Goal: Task Accomplishment & Management: Complete application form

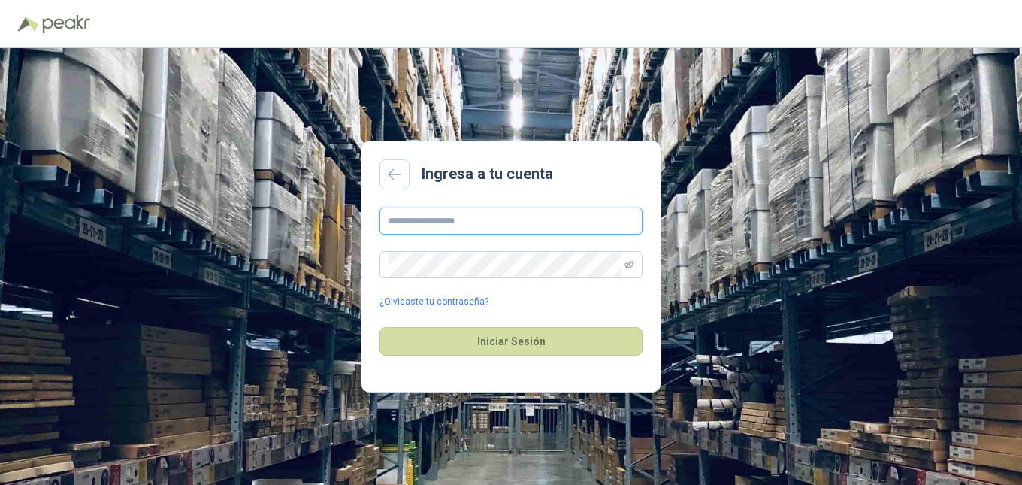
click at [479, 226] on input "text" at bounding box center [510, 220] width 263 height 27
type input "**********"
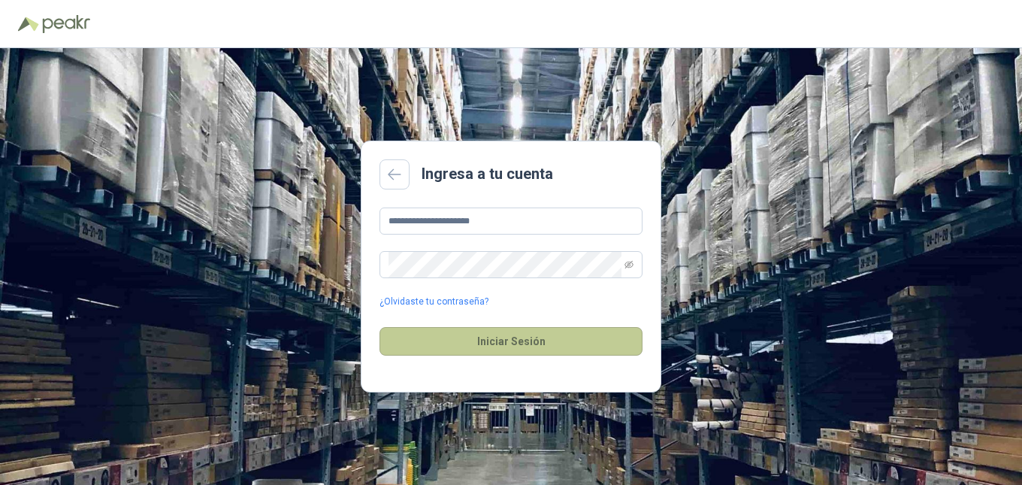
click at [437, 343] on button "Iniciar Sesión" at bounding box center [510, 341] width 263 height 29
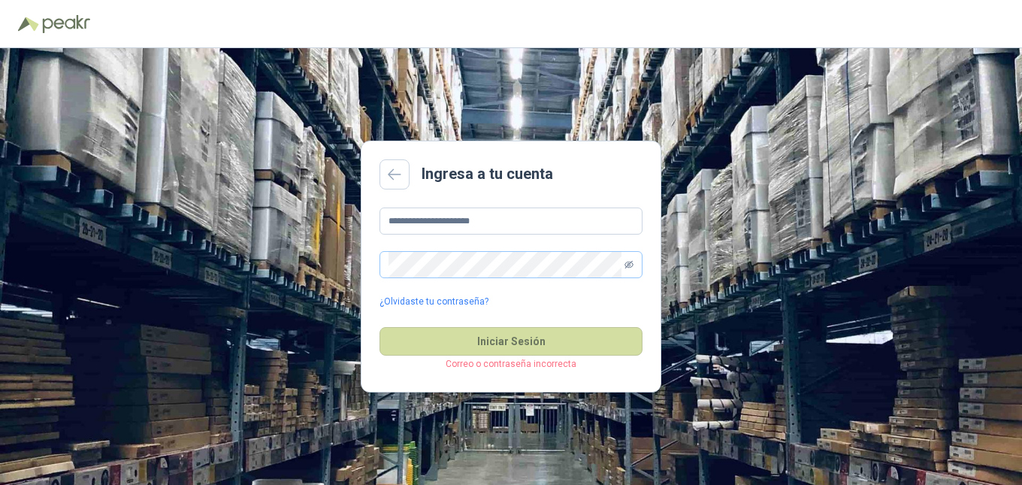
click at [628, 264] on icon "eye-invisible" at bounding box center [628, 264] width 9 height 9
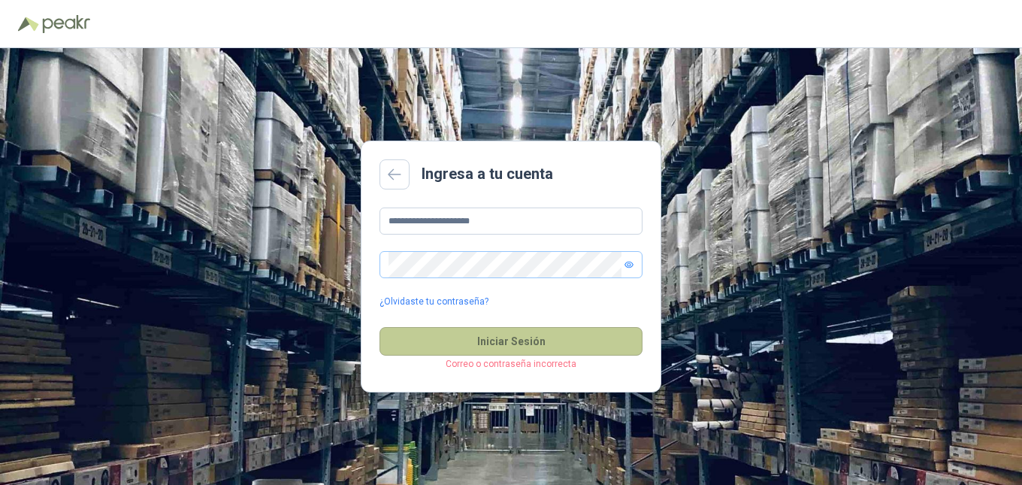
click at [564, 342] on button "Iniciar Sesión" at bounding box center [510, 341] width 263 height 29
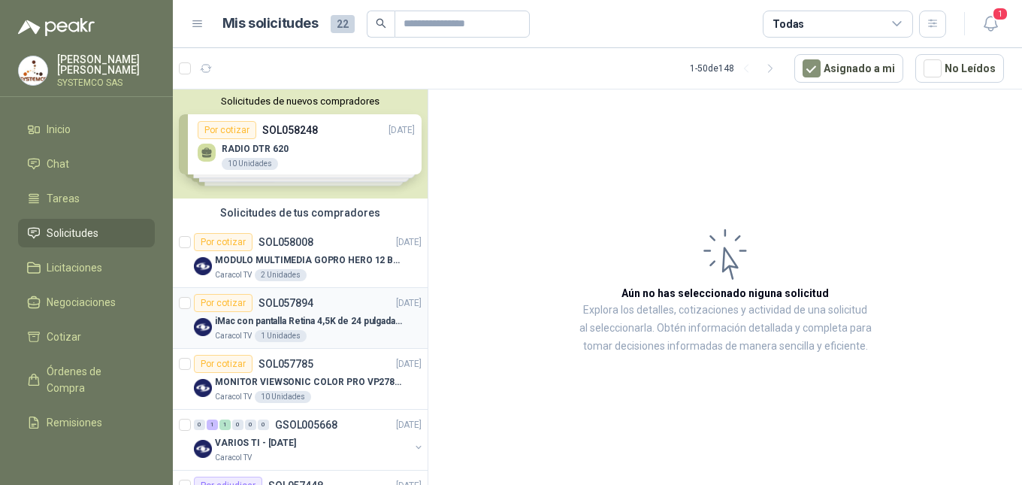
click at [327, 320] on p "iMac con pantalla Retina 4,5K de 24 pulgadas M4" at bounding box center [308, 321] width 187 height 14
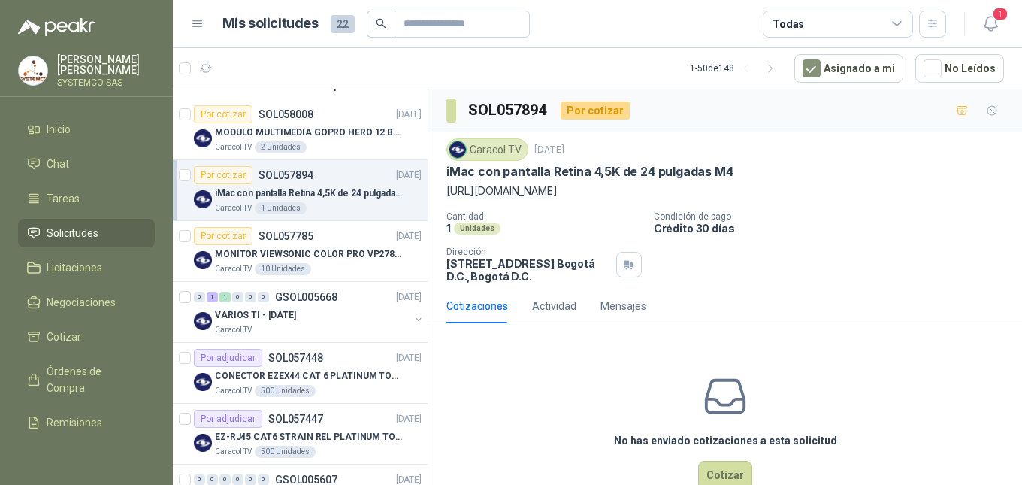
scroll to position [150, 0]
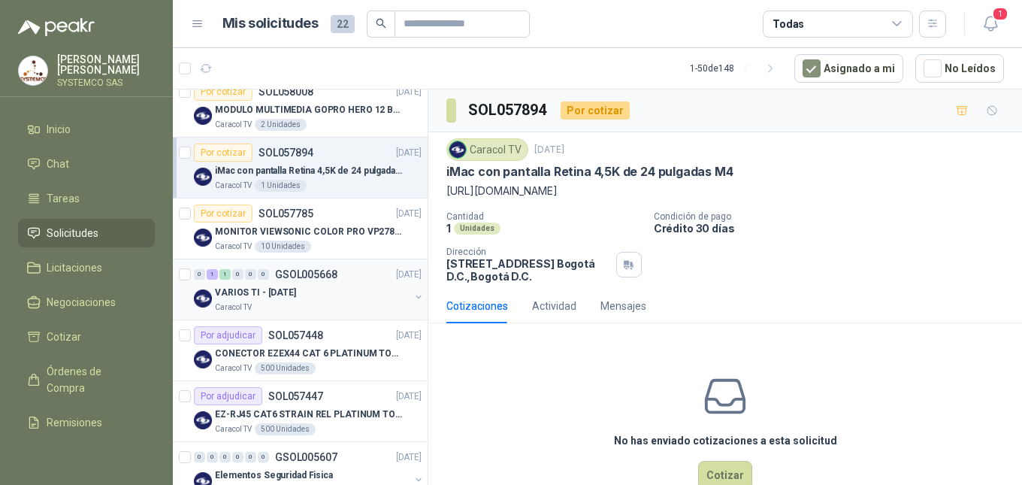
click at [317, 293] on div "VARIOS TI - [DATE]" at bounding box center [312, 292] width 195 height 18
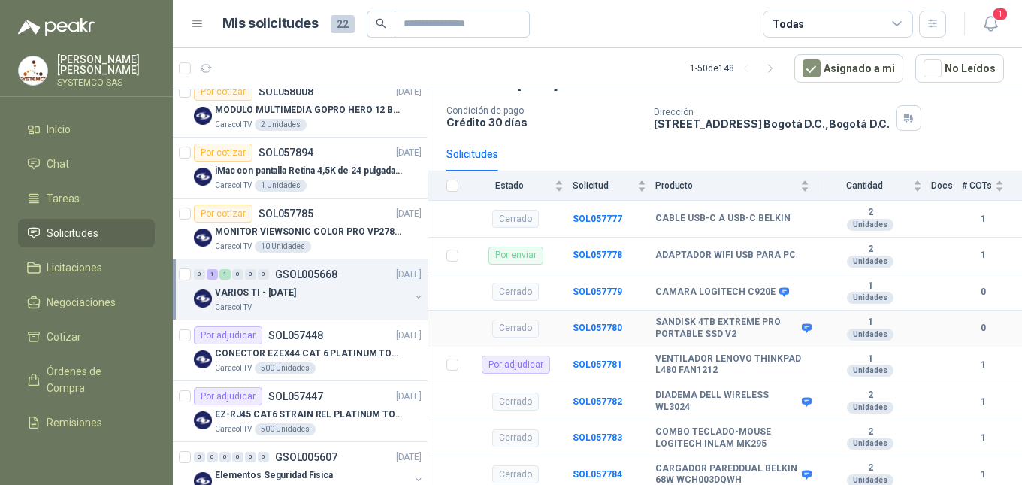
scroll to position [92, 0]
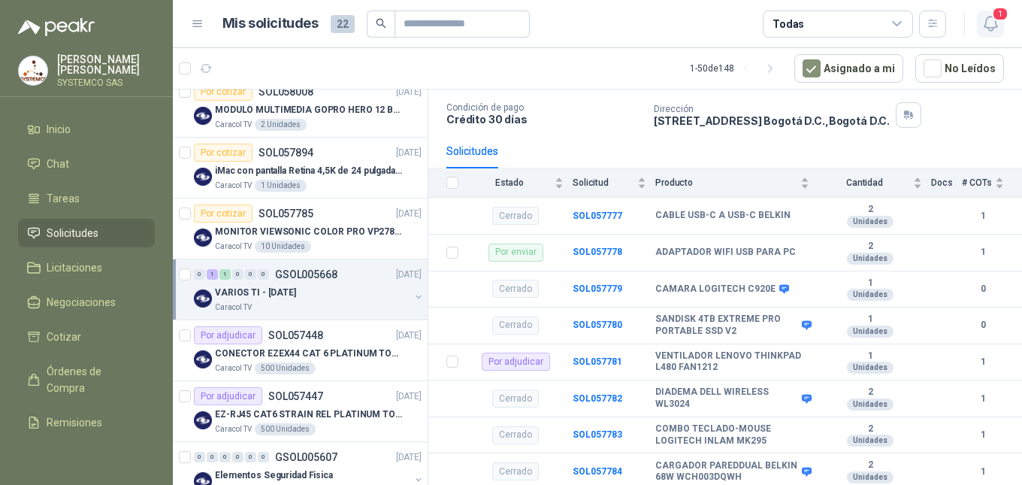
click at [995, 11] on span "1" at bounding box center [1000, 14] width 17 height 14
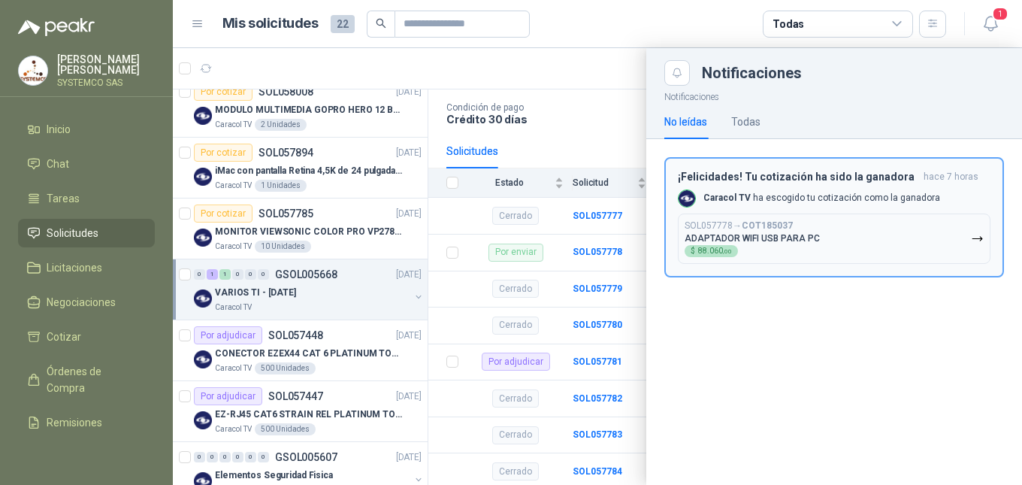
click at [869, 246] on button "SOL057778 → COT185037 ADAPTADOR WIFI USB PARA PC $ 88.060 ,00" at bounding box center [834, 238] width 313 height 50
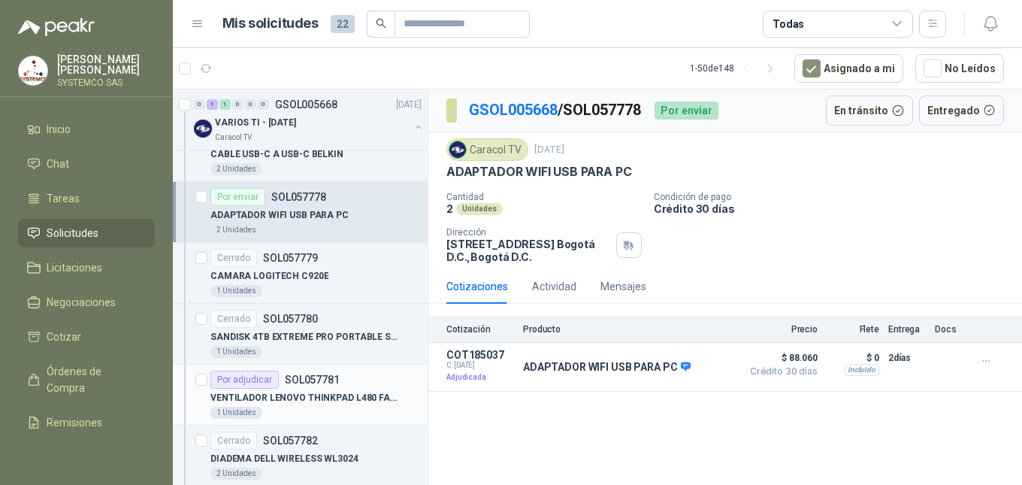
scroll to position [376, 0]
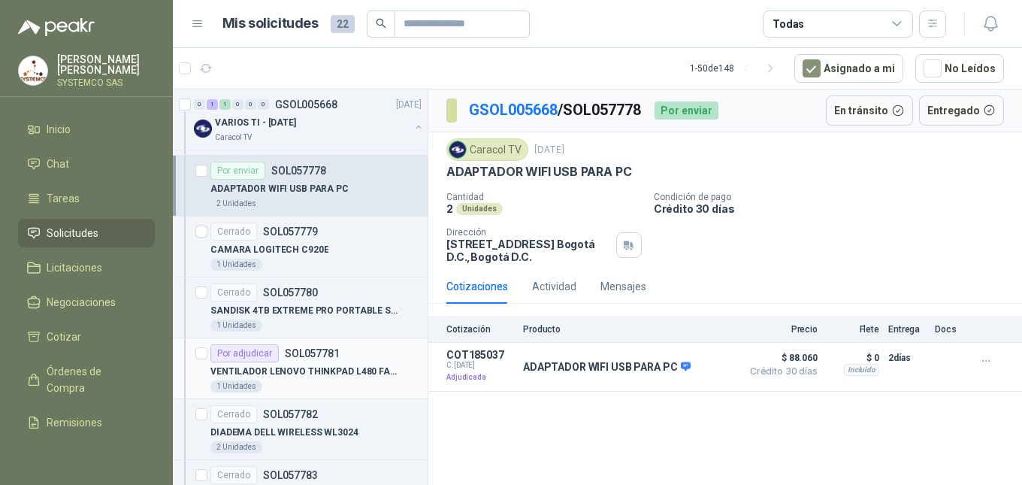
click at [357, 375] on p "VENTILADOR LENOVO THINKPAD L480 FAN1212" at bounding box center [303, 371] width 187 height 14
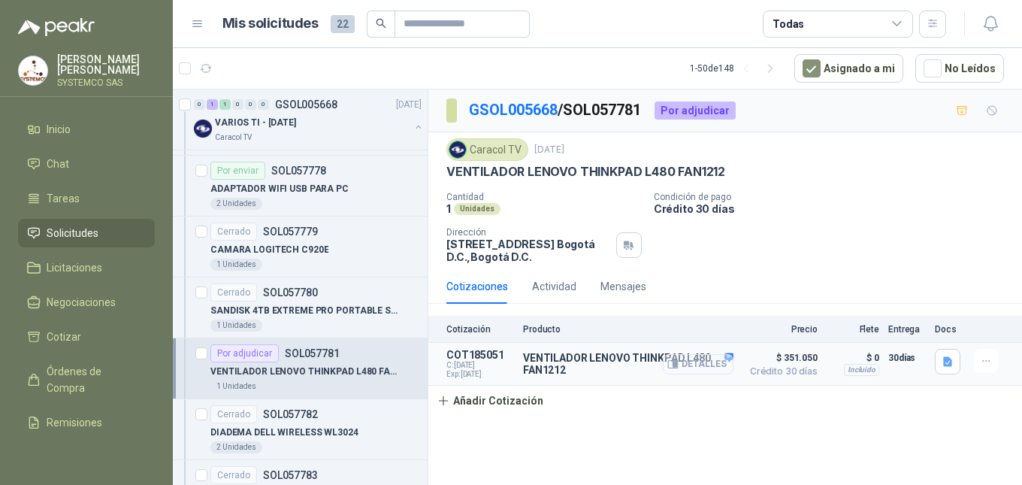
click at [699, 365] on button "Detalles" at bounding box center [698, 364] width 71 height 20
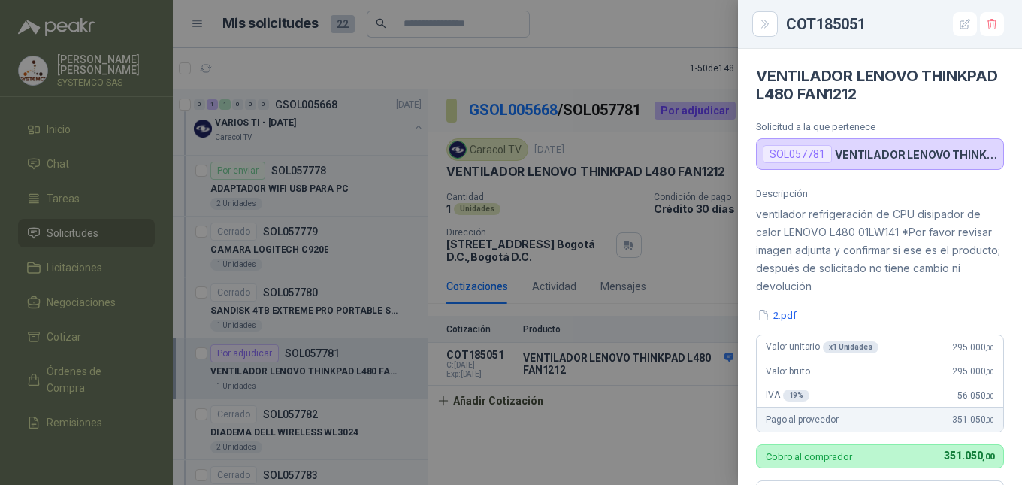
click at [645, 461] on div at bounding box center [511, 242] width 1022 height 485
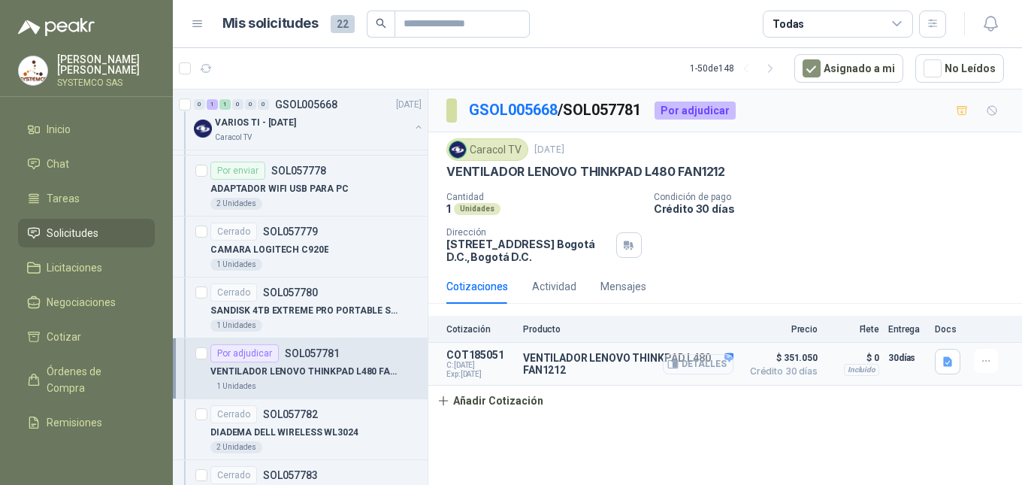
click at [729, 362] on button "Detalles" at bounding box center [698, 364] width 71 height 20
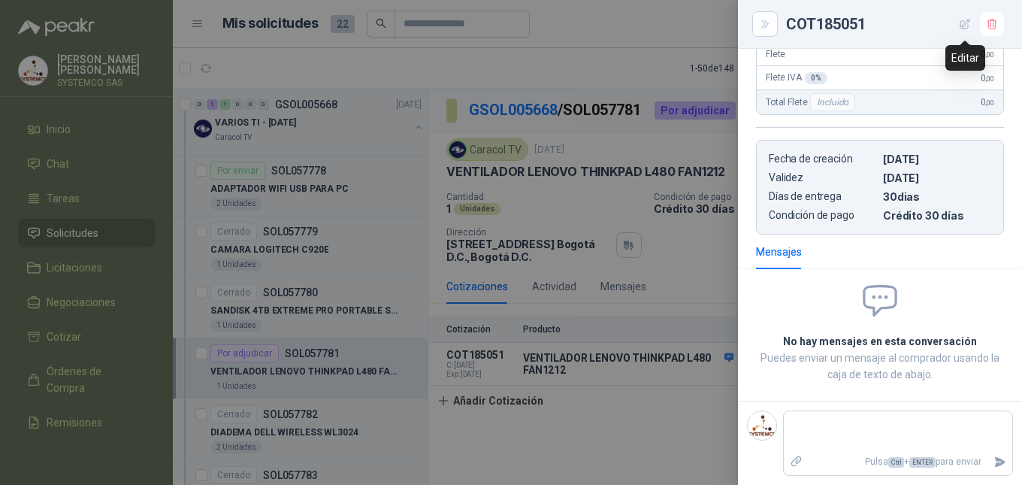
click at [959, 23] on button "button" at bounding box center [965, 24] width 24 height 24
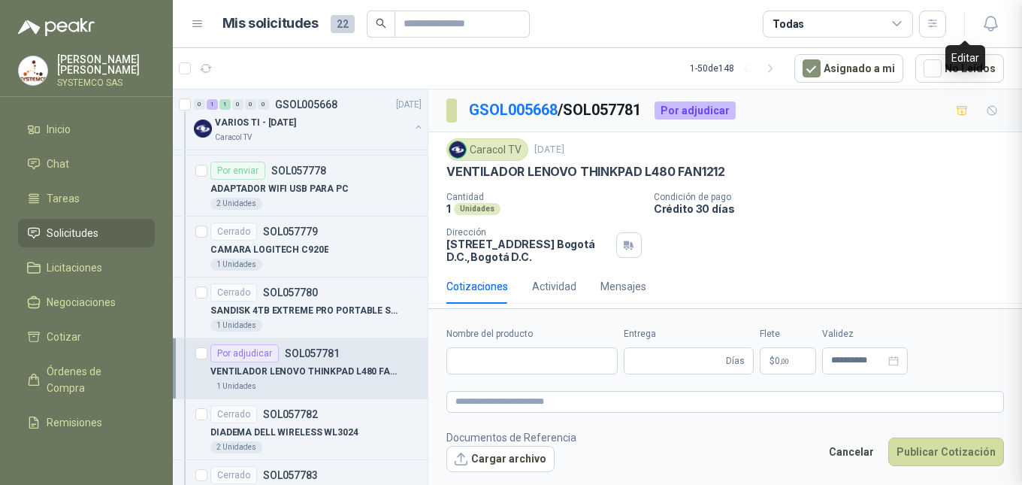
type input "**********"
type input "**"
type input "**********"
type textarea "**********"
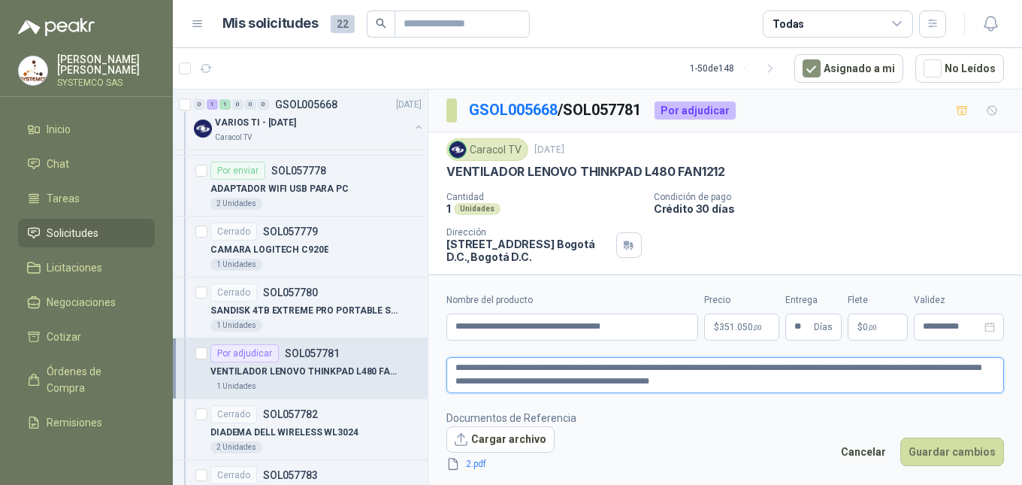
drag, startPoint x: 751, startPoint y: 370, endPoint x: 749, endPoint y: 383, distance: 13.6
click at [751, 370] on textarea "**********" at bounding box center [724, 375] width 557 height 36
type textarea "**********"
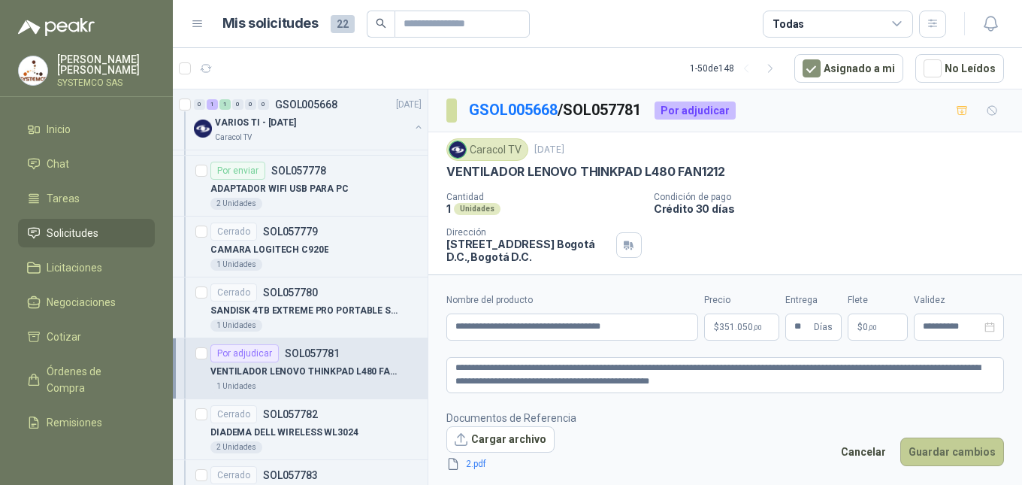
click at [916, 455] on button "Guardar cambios" at bounding box center [952, 451] width 104 height 29
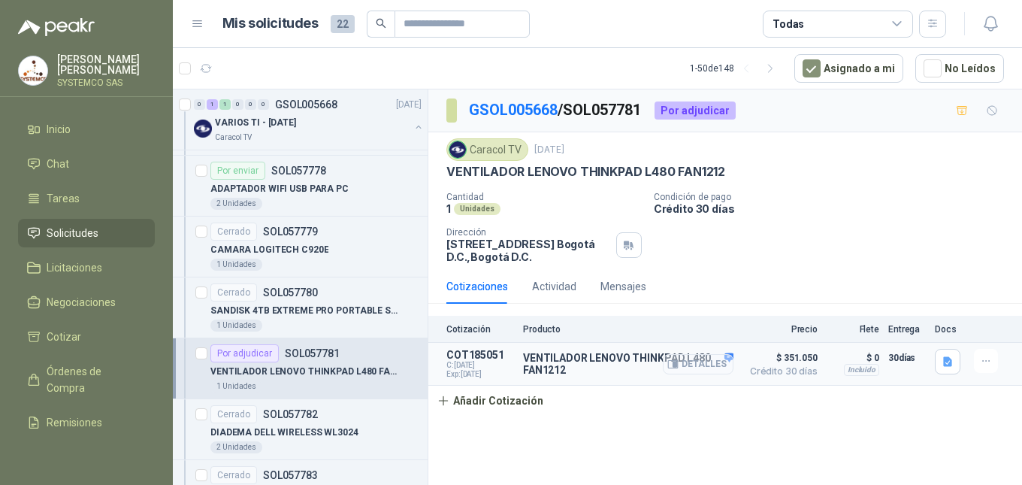
click at [677, 363] on icon "button" at bounding box center [675, 364] width 4 height 6
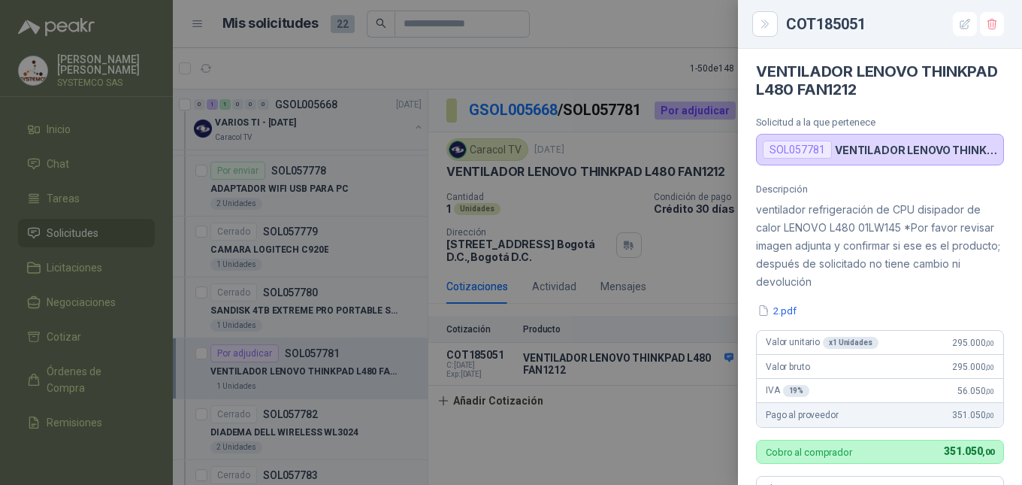
scroll to position [0, 0]
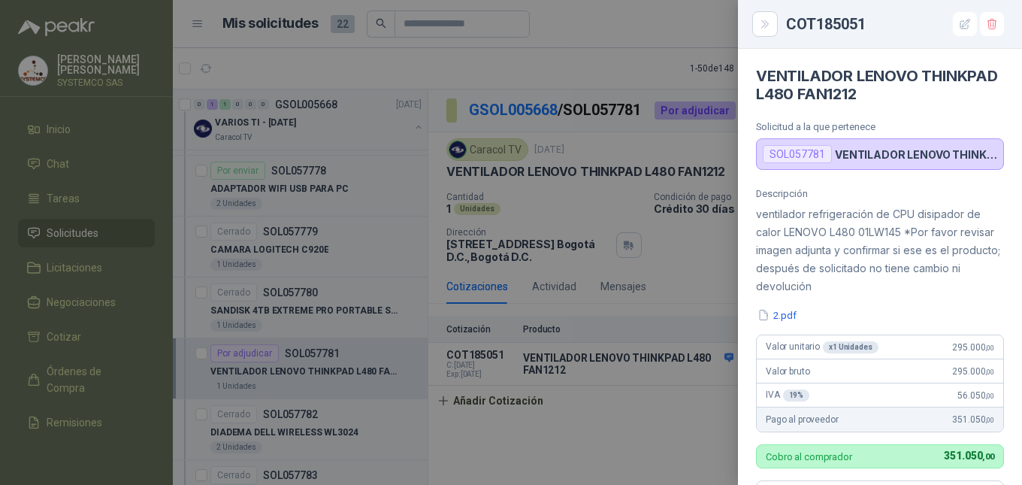
click at [691, 400] on div at bounding box center [511, 242] width 1022 height 485
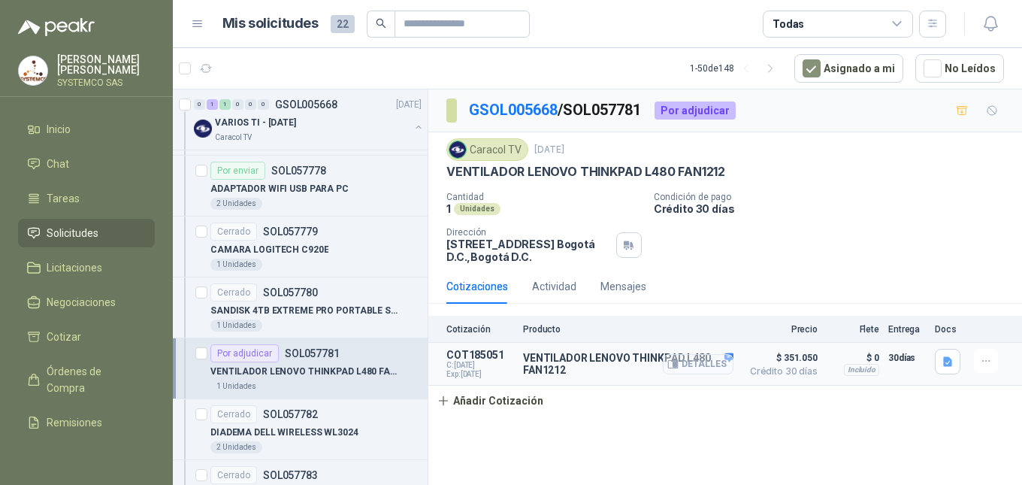
click at [683, 364] on button "Detalles" at bounding box center [698, 364] width 71 height 20
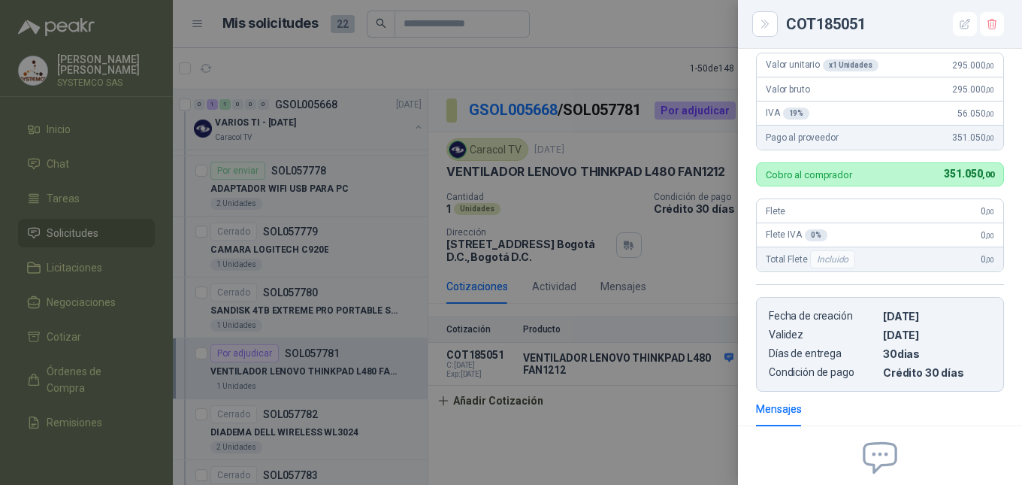
scroll to position [138, 0]
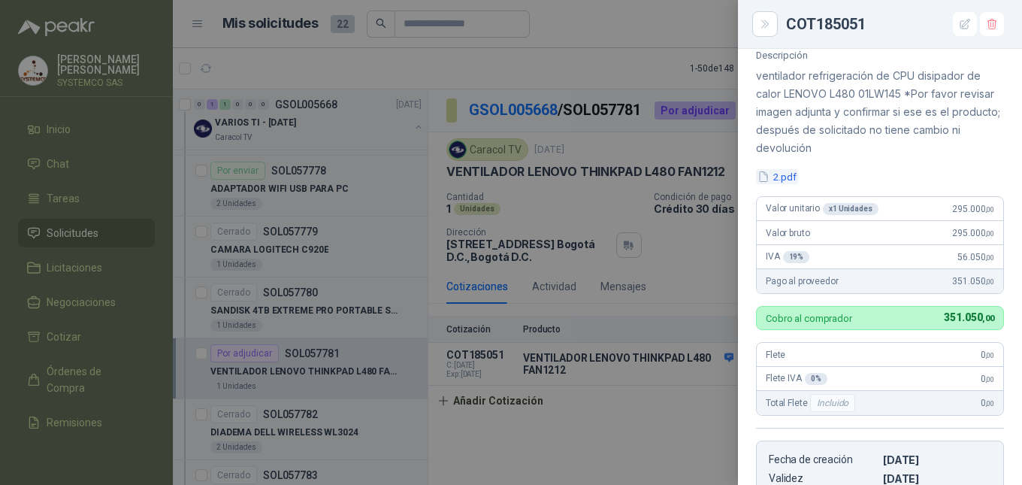
click at [793, 177] on button "2.pdf" at bounding box center [777, 177] width 42 height 16
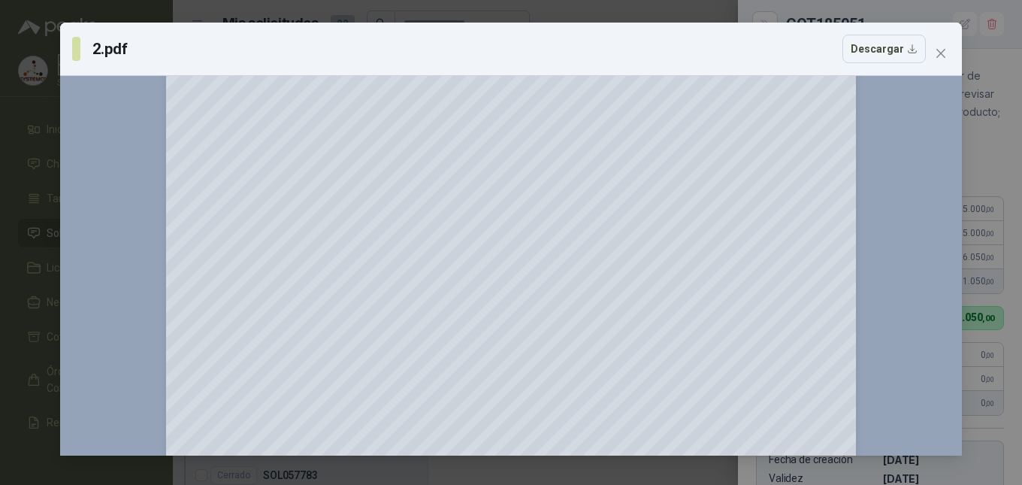
scroll to position [451, 0]
click at [934, 93] on icon "Zoom in" at bounding box center [930, 95] width 15 height 15
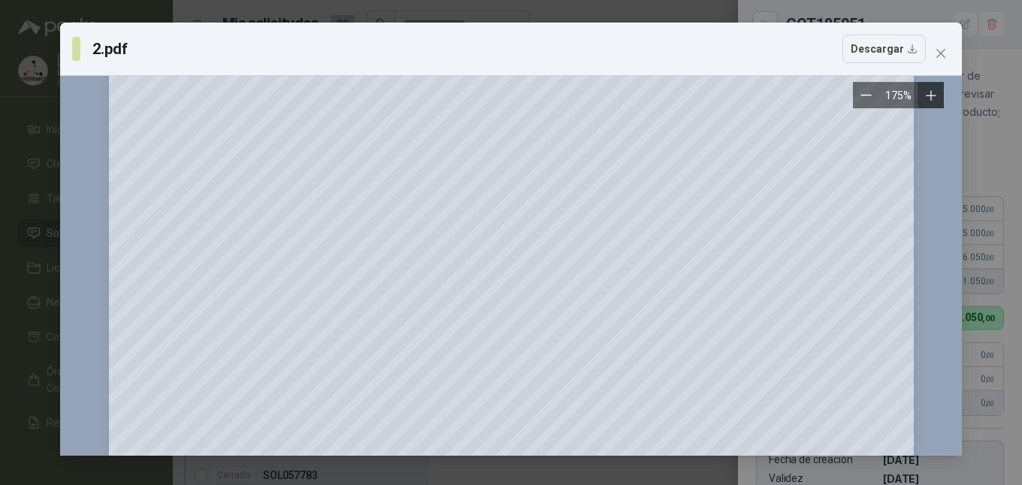
click at [934, 93] on icon "Zoom in" at bounding box center [930, 95] width 15 height 15
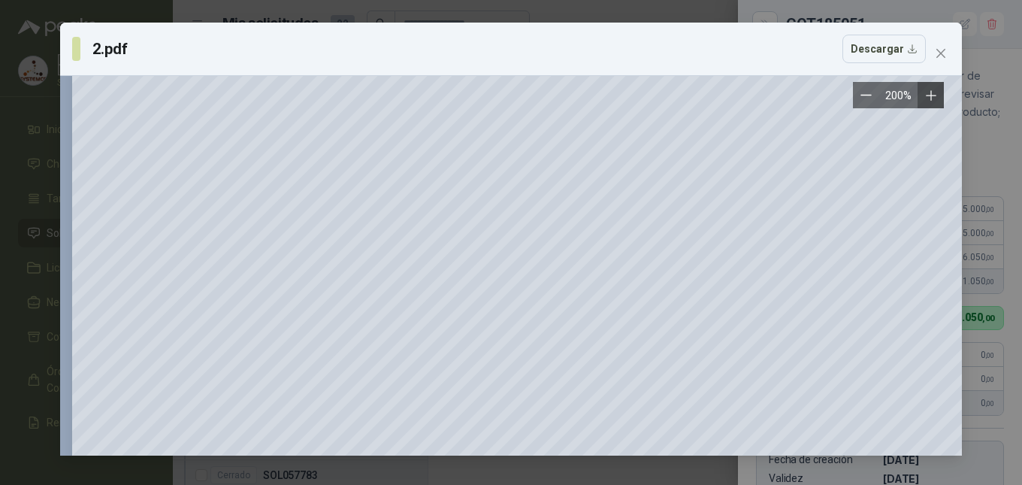
click at [934, 93] on icon "Zoom in" at bounding box center [930, 95] width 15 height 15
click at [864, 95] on icon "Zoom out" at bounding box center [866, 95] width 10 height 0
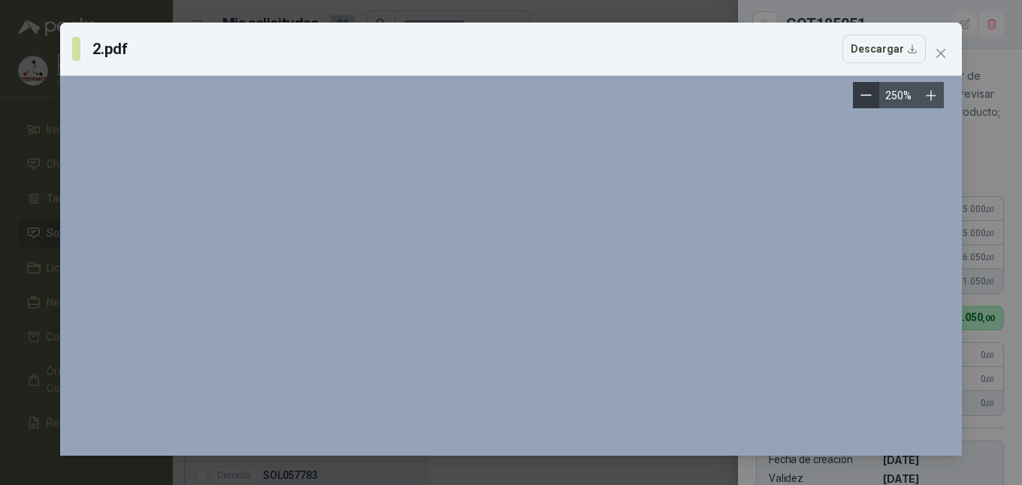
click at [864, 95] on icon "Zoom out" at bounding box center [866, 95] width 10 height 0
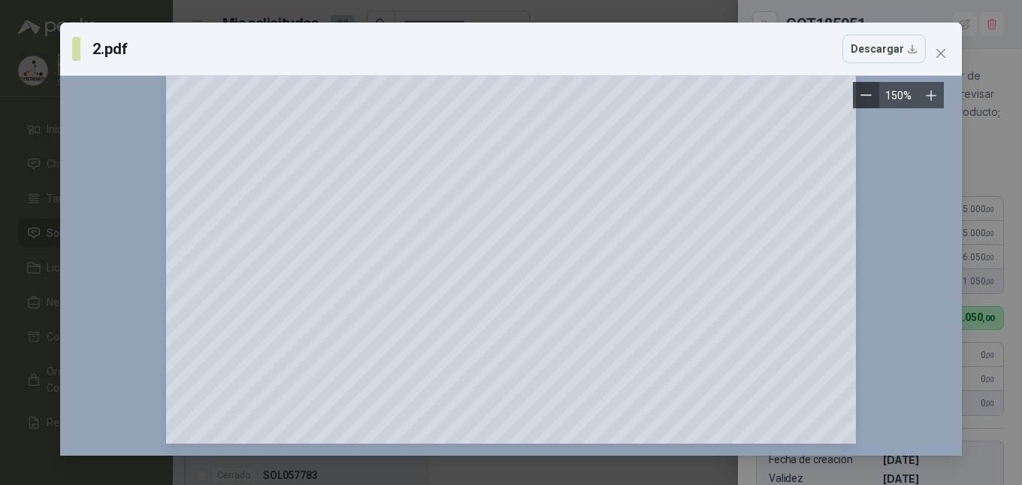
click at [864, 95] on icon "Zoom out" at bounding box center [866, 95] width 10 height 0
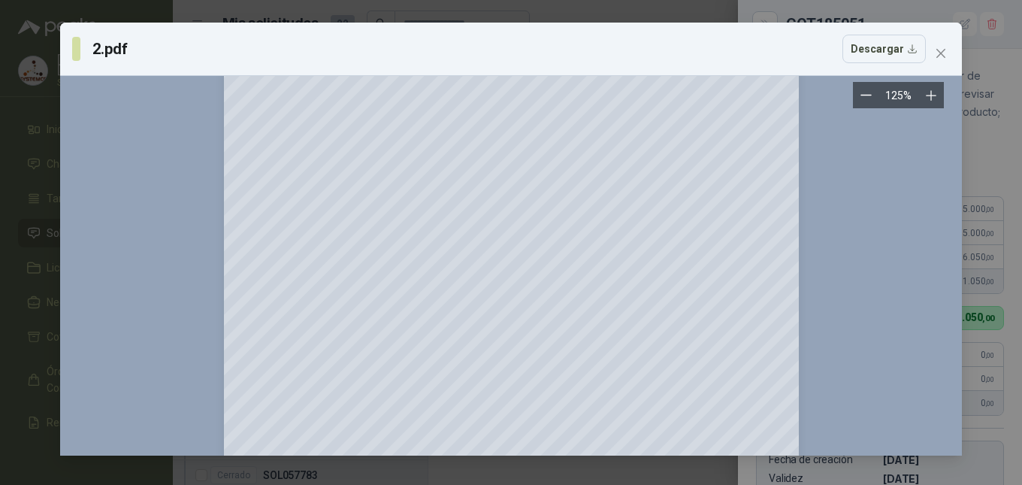
scroll to position [140, 0]
click at [866, 99] on icon "Zoom out" at bounding box center [865, 94] width 11 height 11
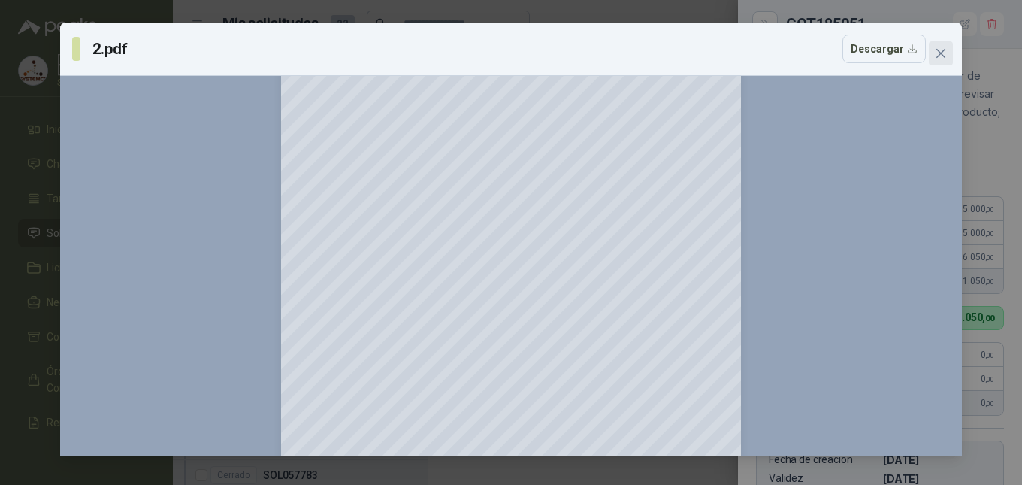
click at [944, 58] on icon "close" at bounding box center [940, 53] width 9 height 9
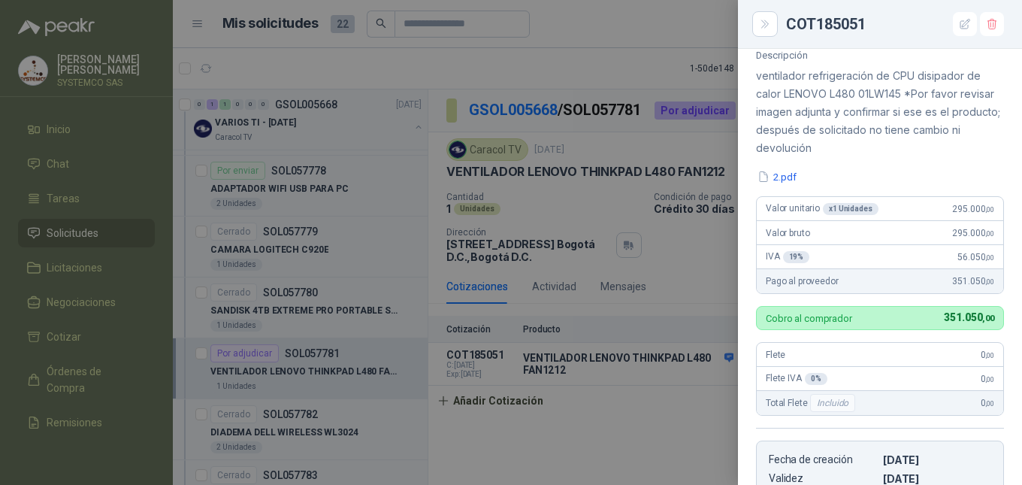
drag, startPoint x: 597, startPoint y: 421, endPoint x: 603, endPoint y: 410, distance: 12.8
click at [600, 421] on div at bounding box center [511, 242] width 1022 height 485
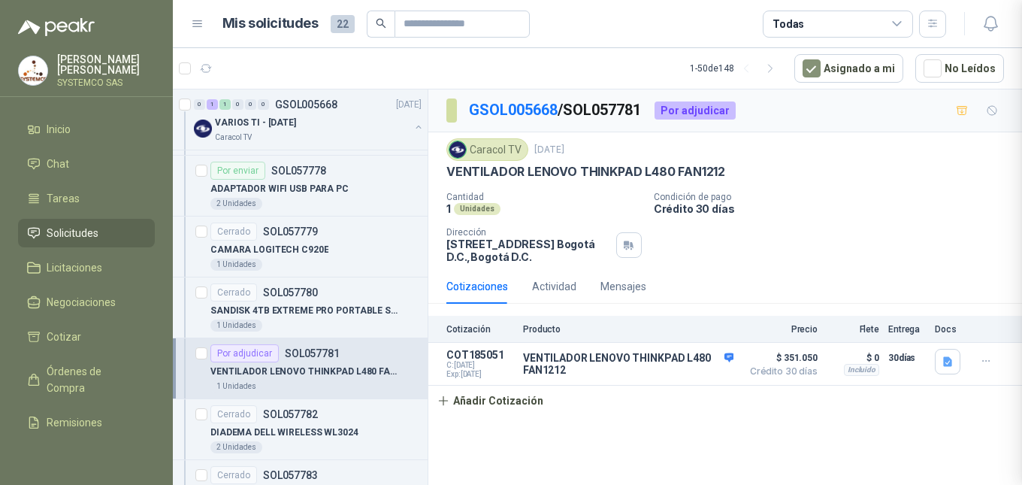
scroll to position [439, 0]
click at [74, 62] on p "[PERSON_NAME]" at bounding box center [106, 64] width 98 height 21
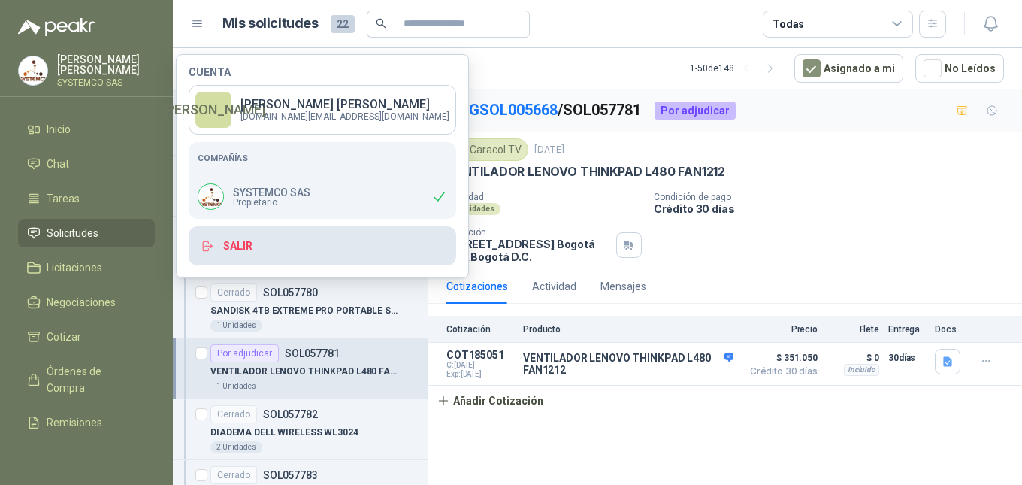
click at [215, 252] on span "button" at bounding box center [208, 247] width 15 height 14
